Goal: Task Accomplishment & Management: Manage account settings

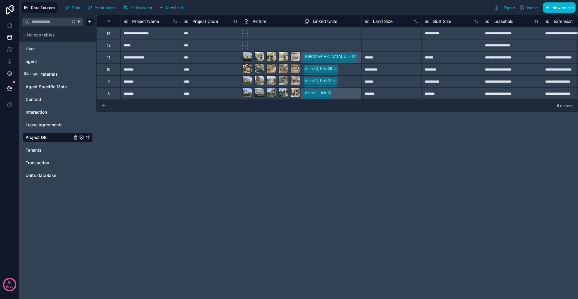
click at [11, 69] on link at bounding box center [9, 73] width 19 height 12
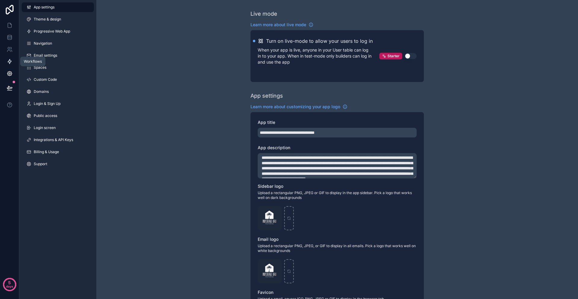
click at [9, 58] on icon at bounding box center [10, 61] width 6 height 6
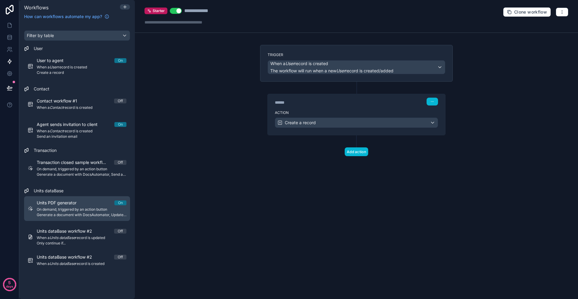
click at [82, 199] on link "Units PDF generator On On demand, triggered by an action button Generate a docu…" at bounding box center [77, 208] width 106 height 25
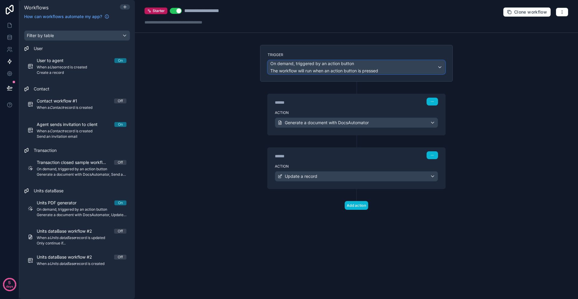
click at [300, 68] on span "The workflow will run when an action button is pressed" at bounding box center [325, 70] width 108 height 5
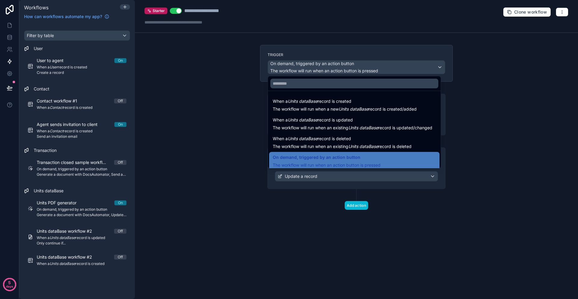
click at [243, 67] on div at bounding box center [289, 149] width 578 height 299
